Goal: Information Seeking & Learning: Learn about a topic

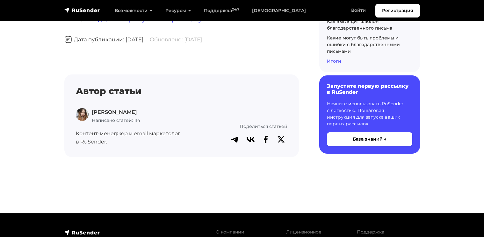
scroll to position [4315, 0]
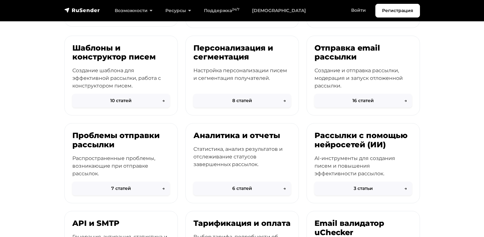
scroll to position [189, 0]
